Goal: Transaction & Acquisition: Purchase product/service

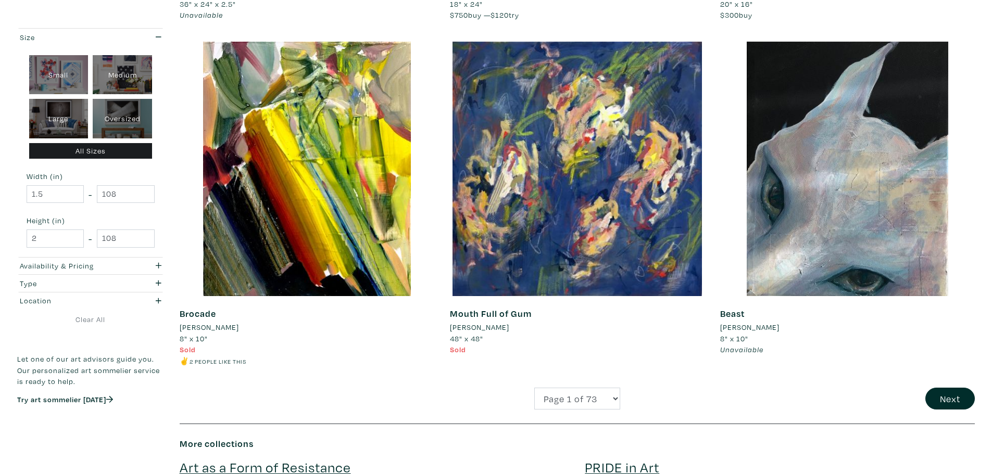
scroll to position [2560, 0]
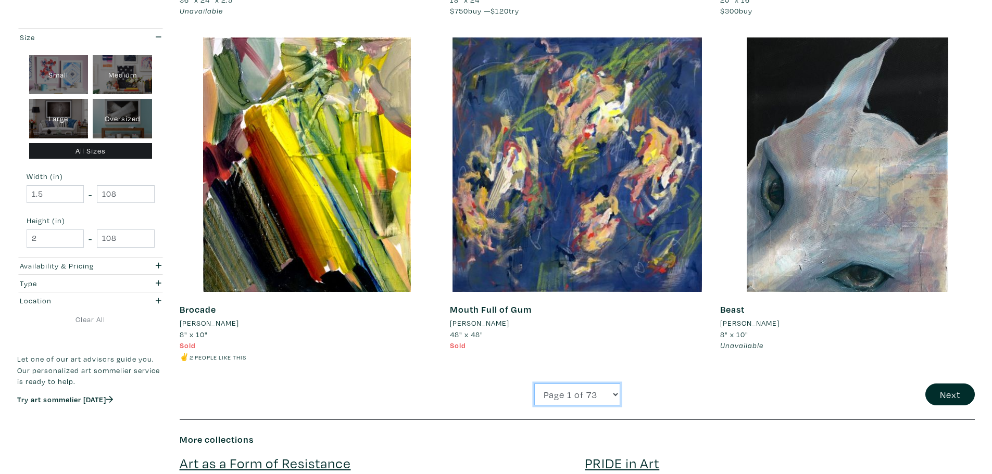
click at [568, 391] on select "Page 1 of 73 Page 2 of 73 Page 3 of 73 Page 4 of 73 Page 5 of 73 Page 6 of 73 P…" at bounding box center [577, 395] width 86 height 22
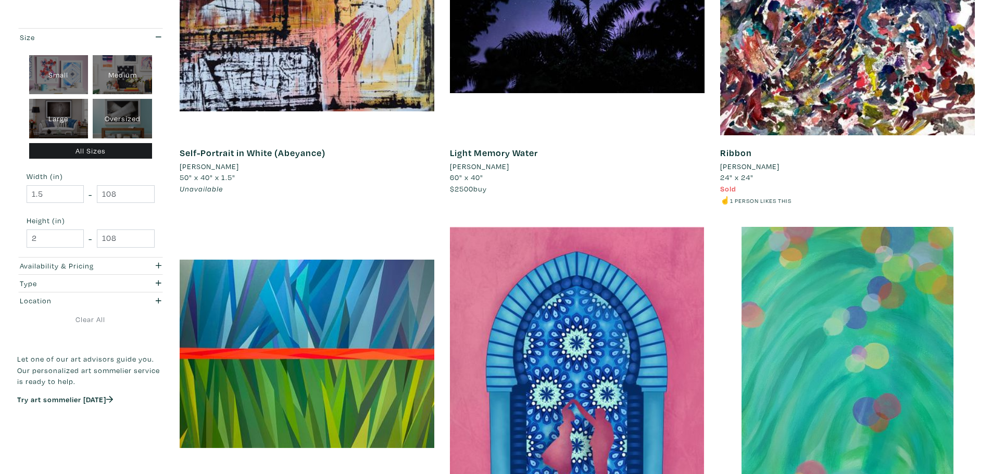
scroll to position [0, 0]
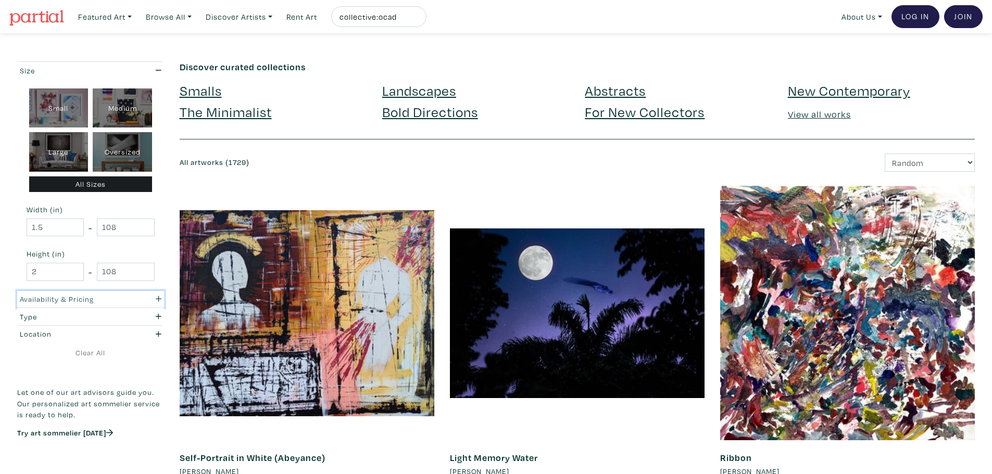
click at [122, 298] on div "Availability & Pricing" at bounding box center [71, 299] width 118 height 11
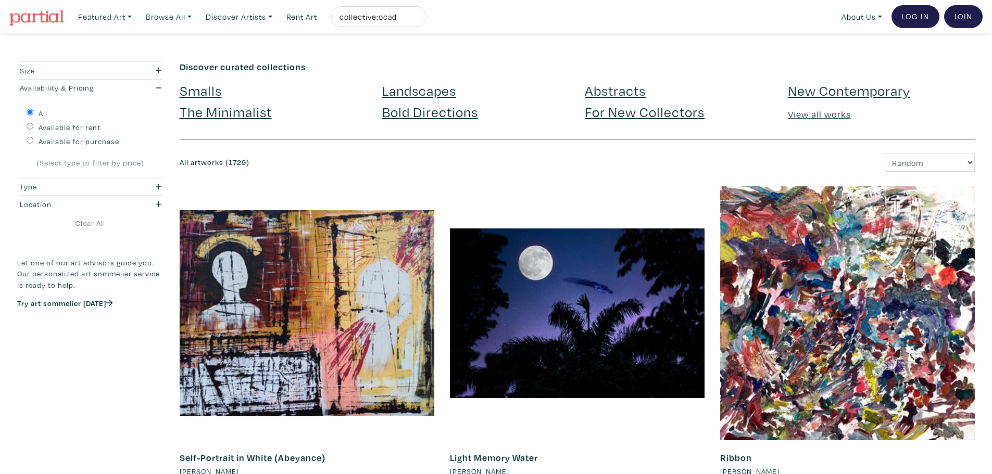
click at [76, 142] on label "Available for purchase" at bounding box center [79, 141] width 81 height 11
click at [33, 142] on input "Available for purchase" at bounding box center [30, 140] width 7 height 7
radio input "true"
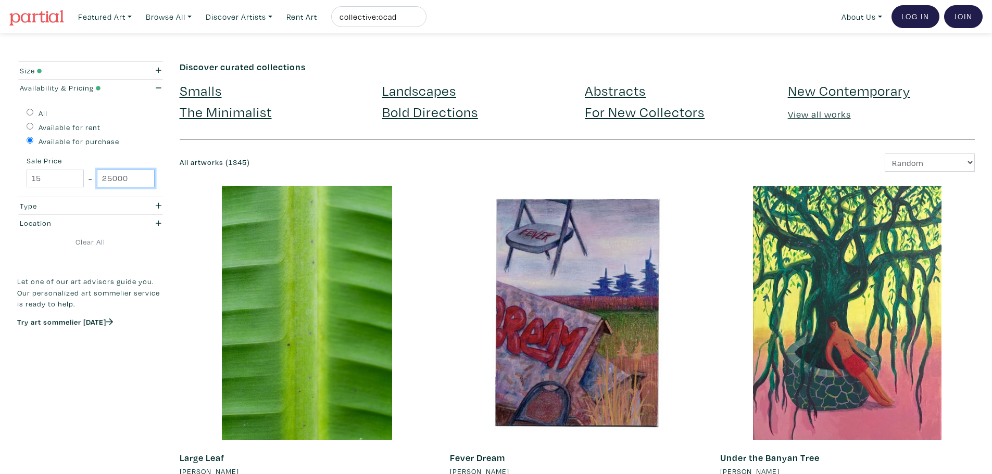
click at [119, 180] on input "25000" at bounding box center [125, 179] width 57 height 18
click at [109, 179] on input "25000" at bounding box center [125, 179] width 57 height 18
click at [108, 179] on input "25000" at bounding box center [125, 179] width 57 height 18
type input "500"
click at [136, 256] on form "Size Small Medium Large Oversized All Sizes Width (in) 1.5 - 108 Height (in) 2 …" at bounding box center [90, 210] width 147 height 298
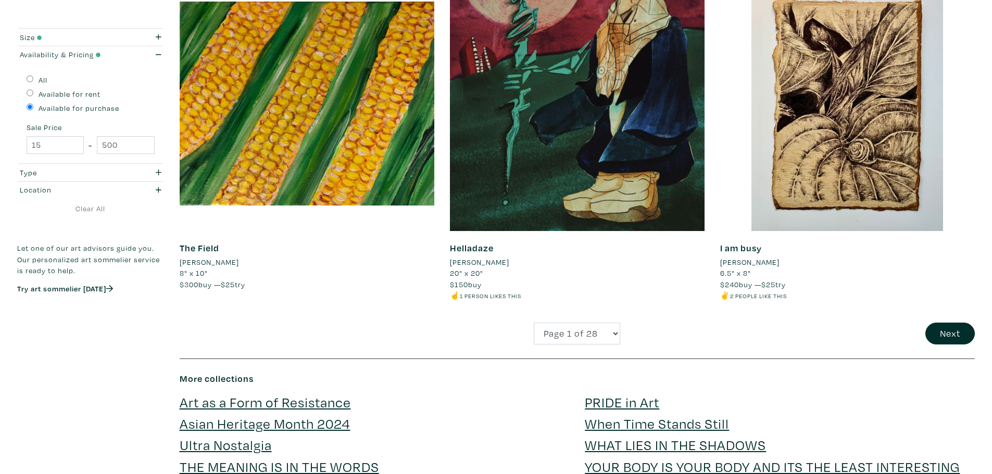
scroll to position [2612, 0]
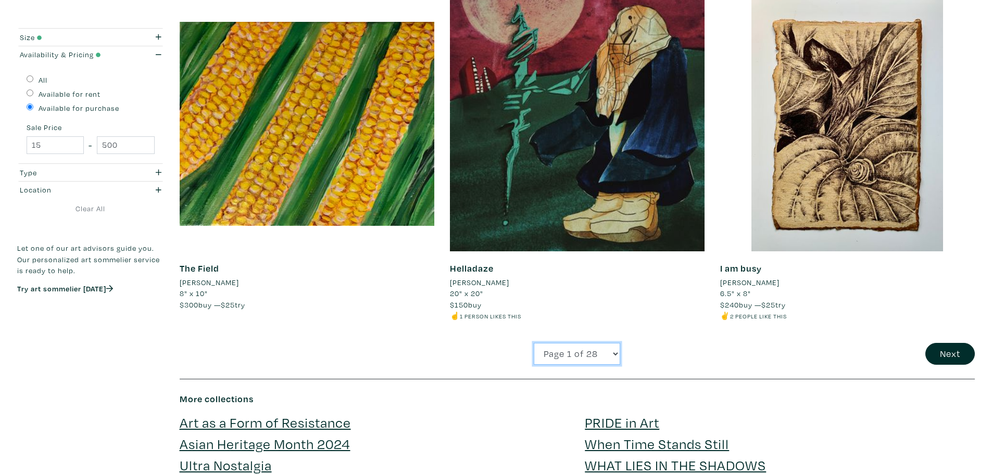
click at [604, 347] on select "Page 1 of 28 Page 2 of 28 Page 3 of 28 Page 4 of 28 Page 5 of 28 Page 6 of 28 P…" at bounding box center [577, 354] width 86 height 22
select select "2"
click at [534, 343] on select "Page 1 of 28 Page 2 of 28 Page 3 of 28 Page 4 of 28 Page 5 of 28 Page 6 of 28 P…" at bounding box center [577, 354] width 86 height 22
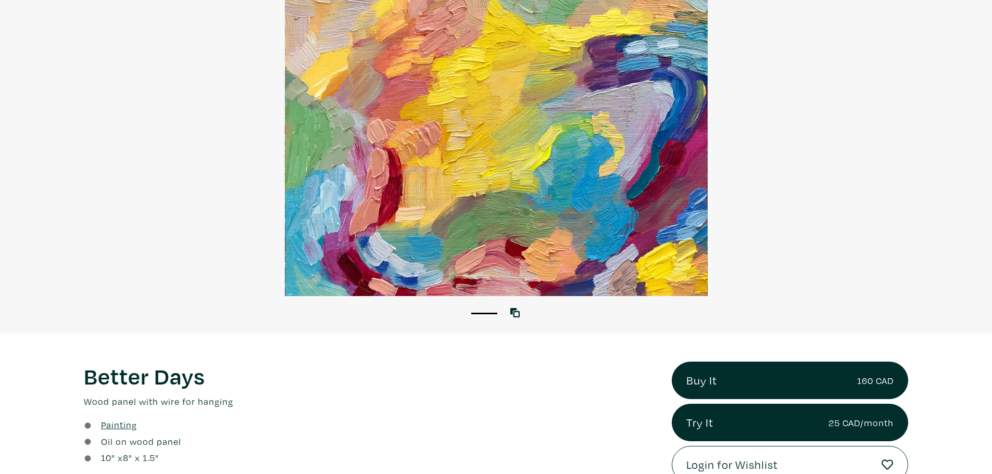
scroll to position [27, 0]
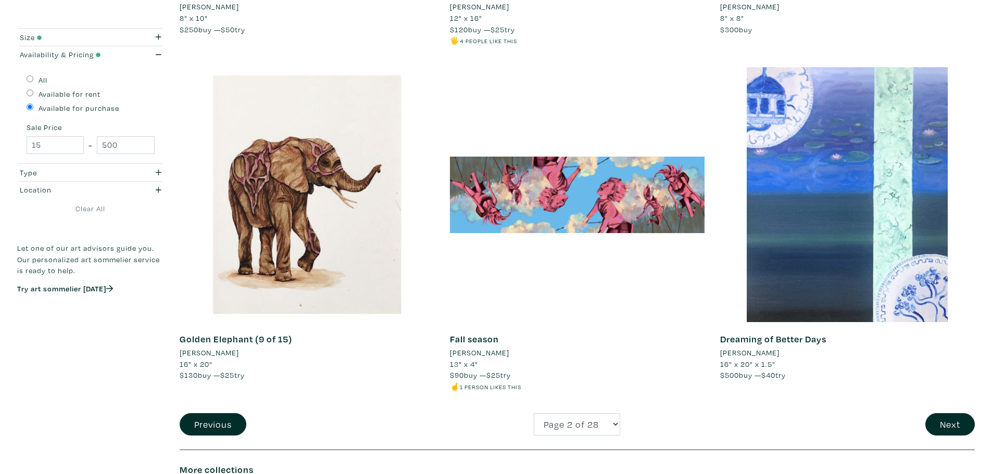
scroll to position [2962, 0]
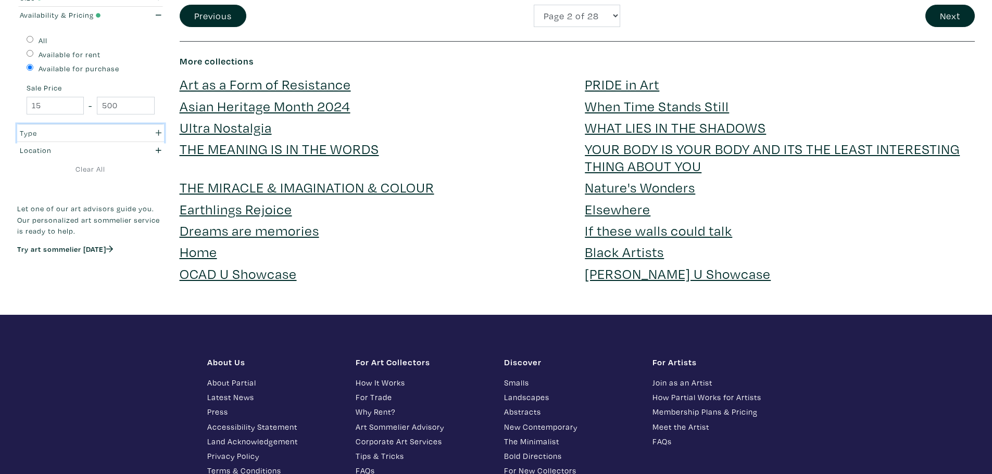
click at [72, 135] on div "Type" at bounding box center [71, 133] width 103 height 11
click at [86, 147] on div "Location" at bounding box center [71, 150] width 103 height 11
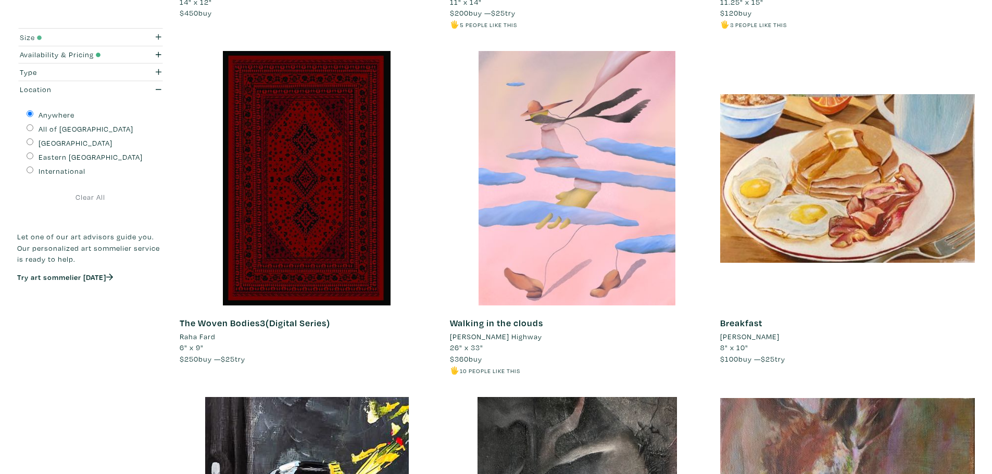
scroll to position [1686, 0]
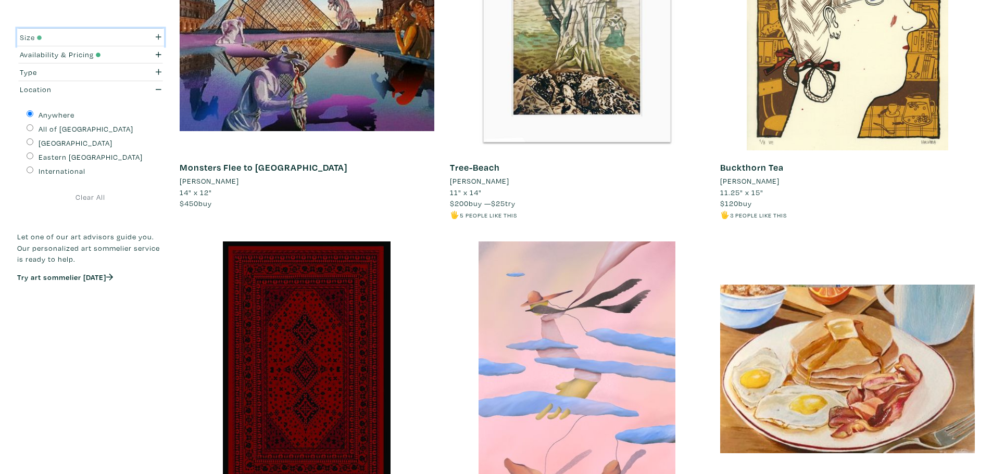
click at [159, 35] on icon "button" at bounding box center [159, 37] width 6 height 6
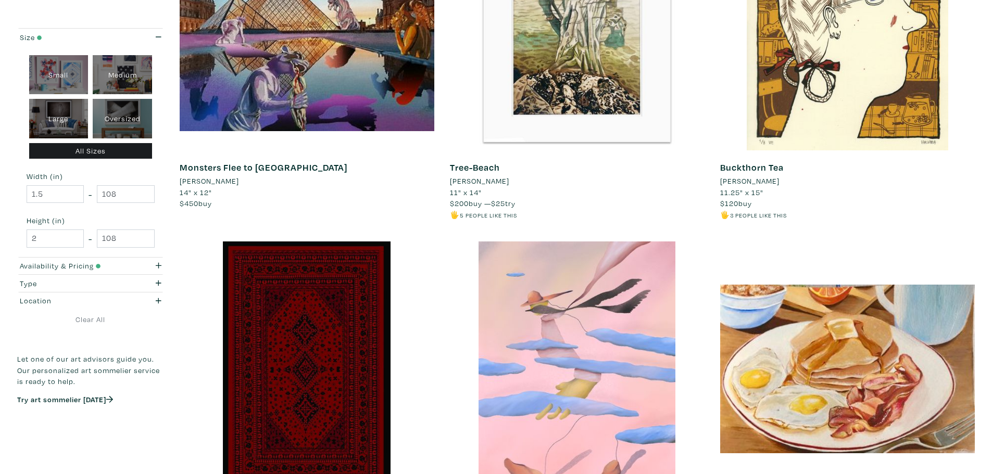
click at [74, 124] on div "Large" at bounding box center [58, 119] width 59 height 40
type input "28"
type input "48"
type input "28"
type input "48"
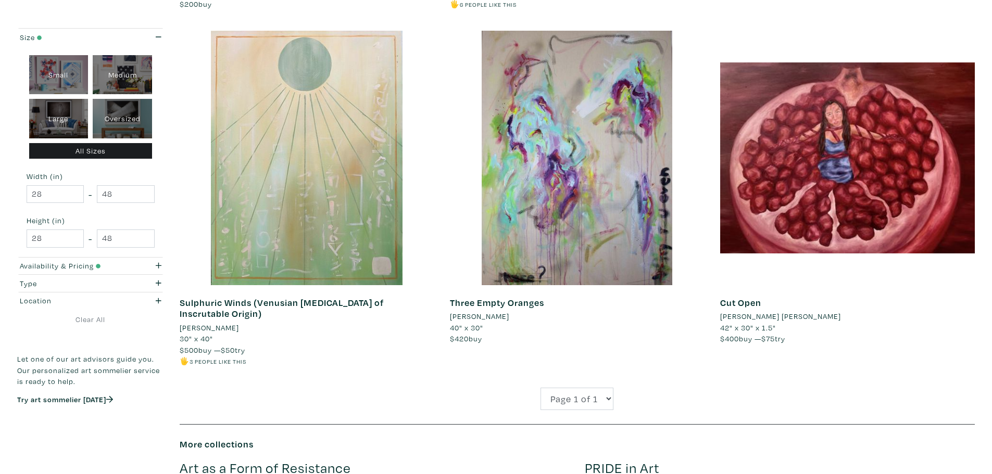
scroll to position [1525, 0]
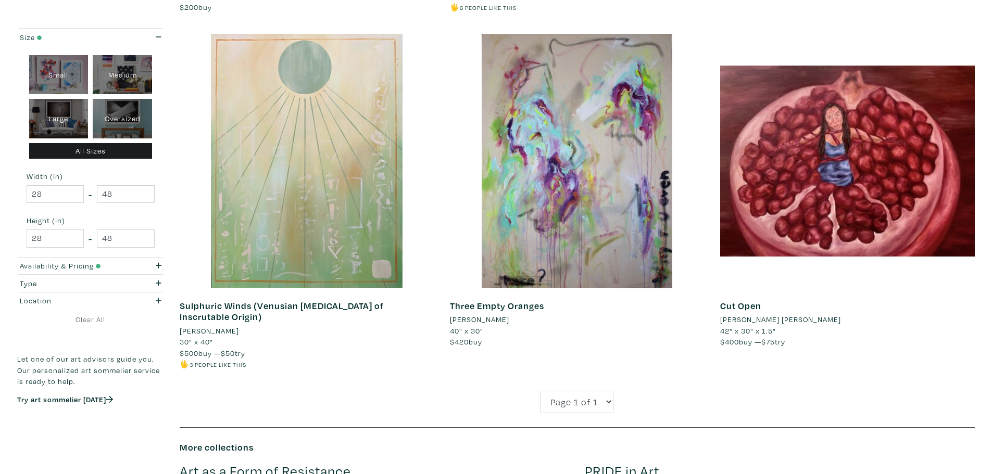
click at [117, 112] on div "Oversized" at bounding box center [122, 119] width 59 height 40
type input "48"
type input "97.5"
type input "48"
type input "108"
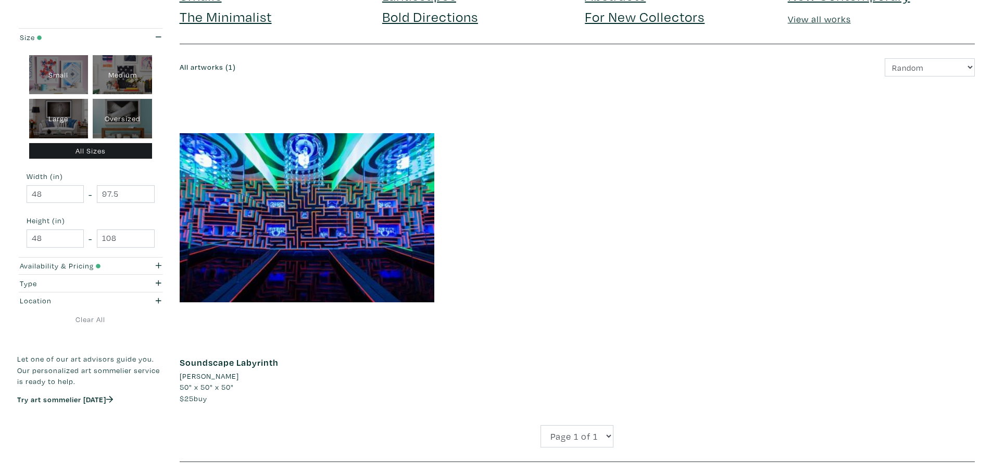
scroll to position [114, 0]
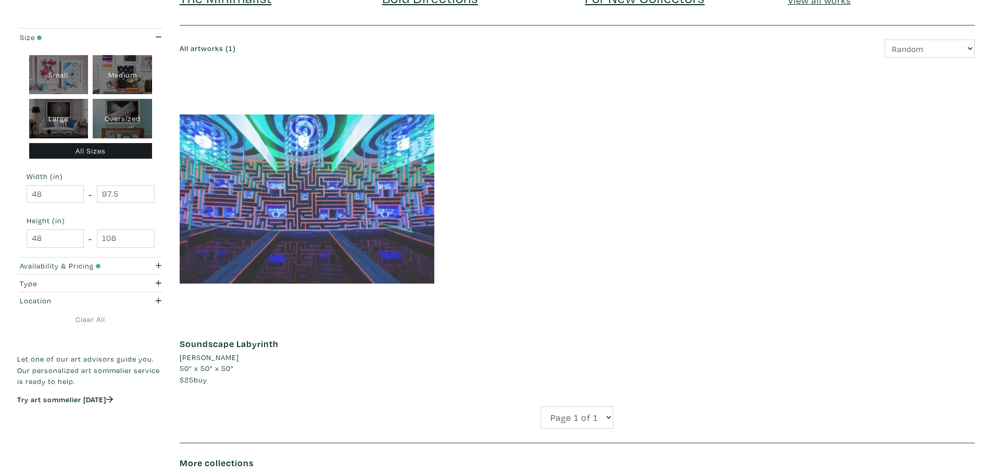
click at [361, 155] on div at bounding box center [307, 199] width 255 height 255
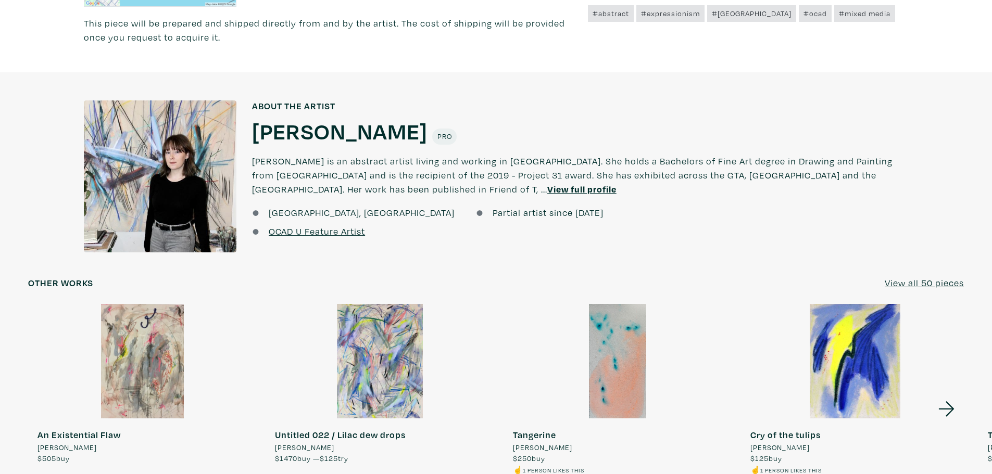
scroll to position [772, 0]
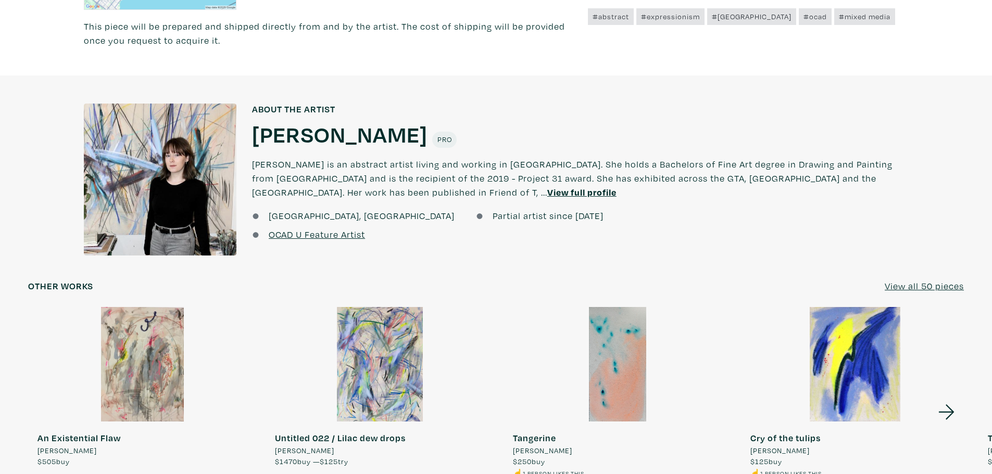
click at [984, 177] on div "About the artist About the artist Mash Ritchie Mash Ritchie Pro Mash Ritchie is…" at bounding box center [496, 185] width 1008 height 162
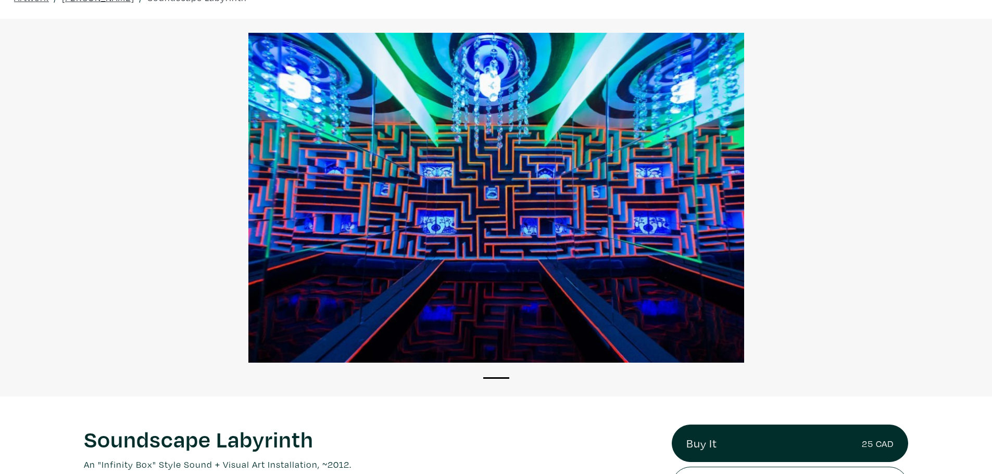
scroll to position [54, 0]
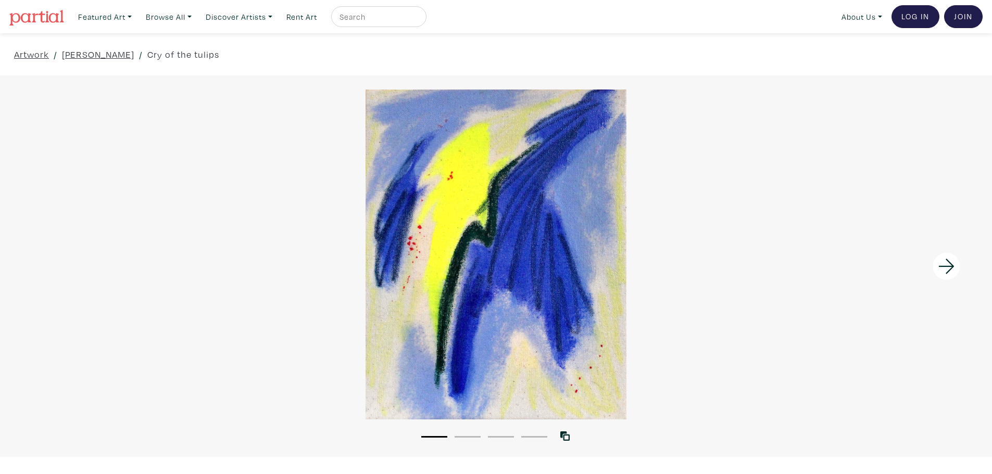
scroll to position [415, 0]
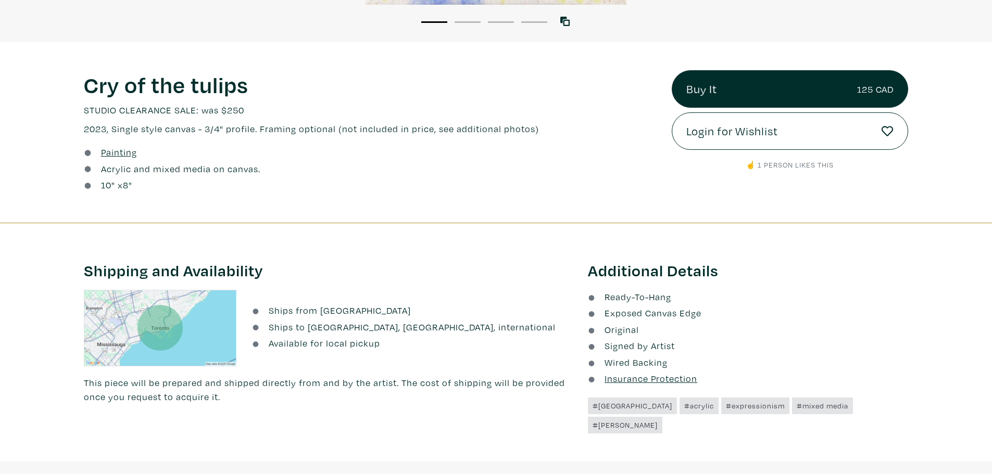
drag, startPoint x: 999, startPoint y: 105, endPoint x: 999, endPoint y: 139, distance: 33.9
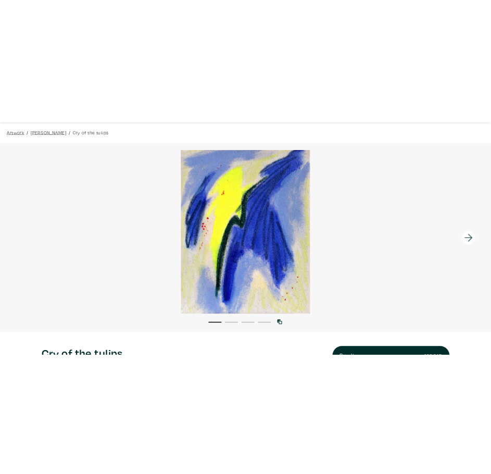
scroll to position [0, 0]
